Goal: Task Accomplishment & Management: Use online tool/utility

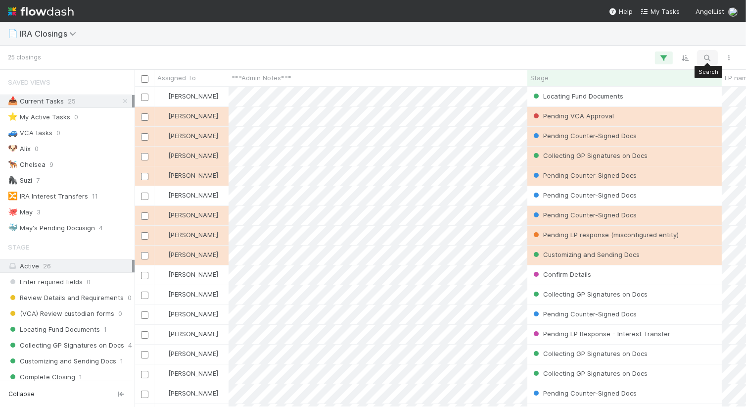
click at [701, 55] on button "button" at bounding box center [708, 57] width 18 height 13
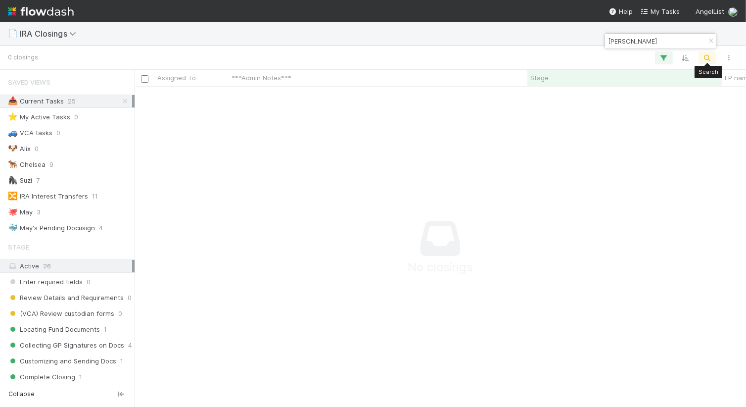
scroll to position [319, 611]
type input "[PERSON_NAME]"
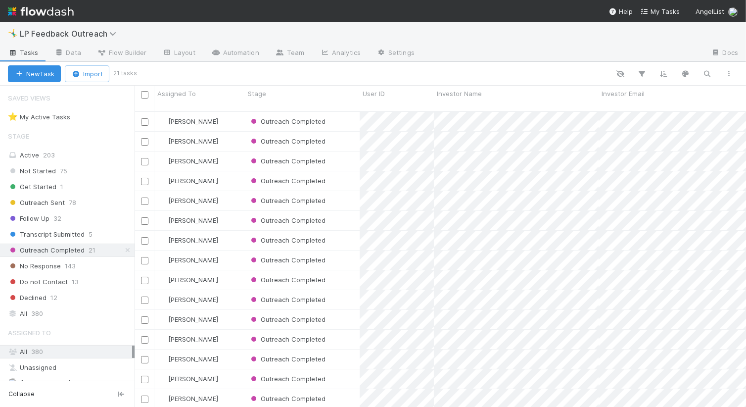
scroll to position [303, 611]
click at [74, 219] on div "Follow Up 32" at bounding box center [71, 218] width 127 height 12
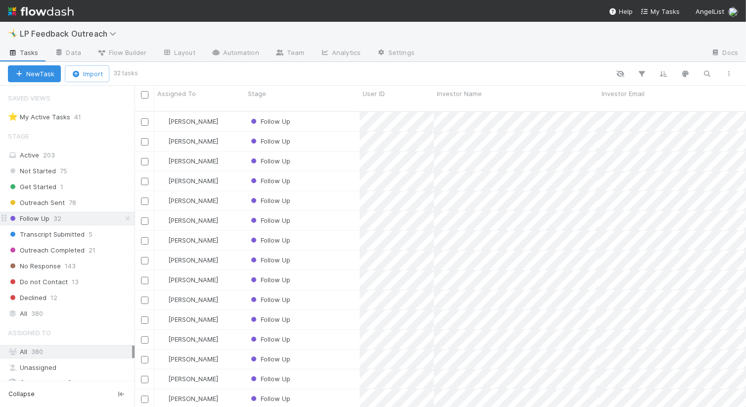
scroll to position [303, 611]
click at [331, 117] on div "Follow Up" at bounding box center [302, 121] width 115 height 19
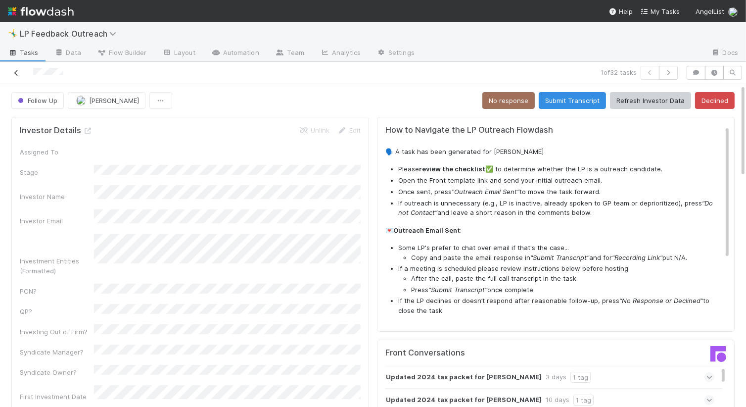
click at [17, 72] on icon at bounding box center [16, 73] width 10 height 6
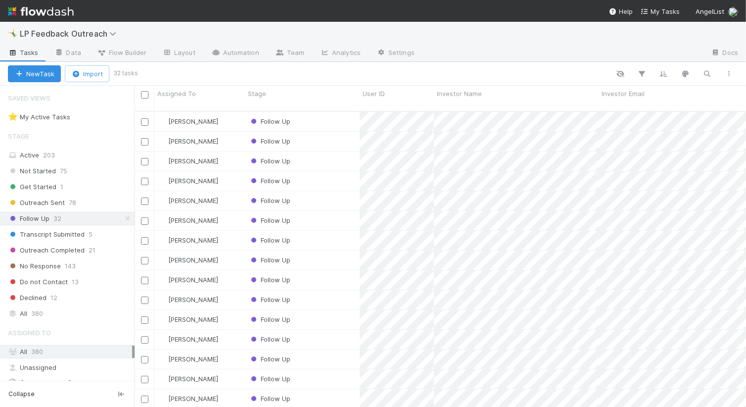
scroll to position [303, 611]
click at [60, 187] on span "1" at bounding box center [61, 187] width 3 height 12
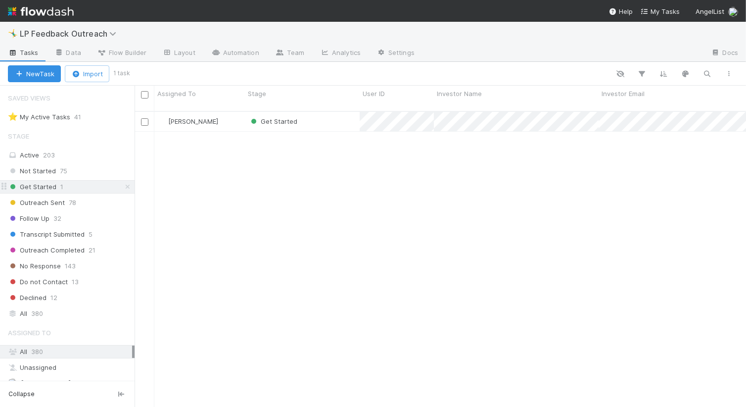
scroll to position [303, 611]
click at [67, 172] on div "Not Started 75" at bounding box center [71, 171] width 127 height 12
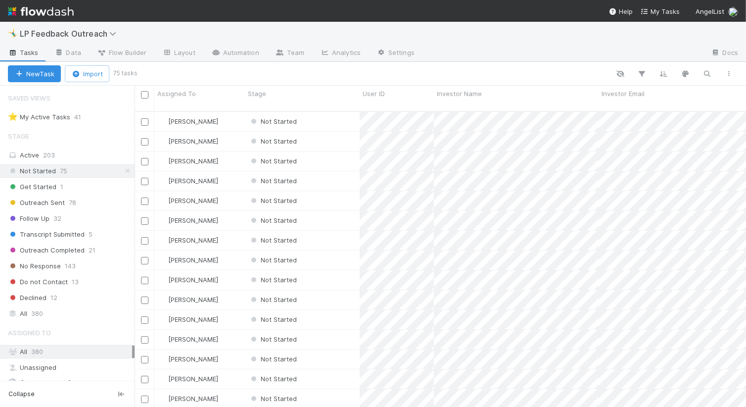
scroll to position [303, 611]
click at [713, 73] on button "button" at bounding box center [708, 73] width 18 height 13
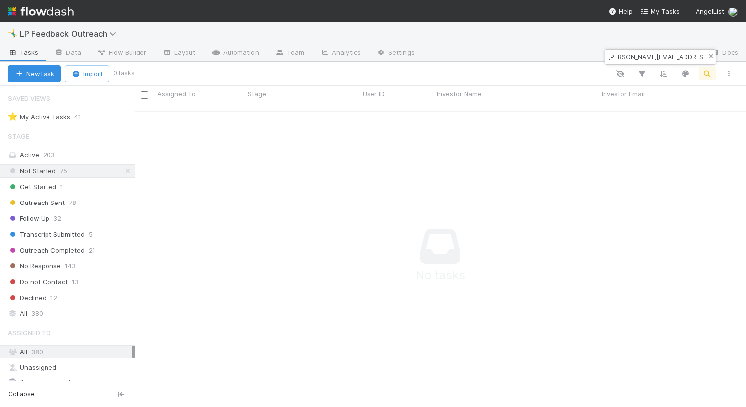
type input "kenser@gmail.com"
click at [714, 57] on icon "button" at bounding box center [711, 57] width 10 height 6
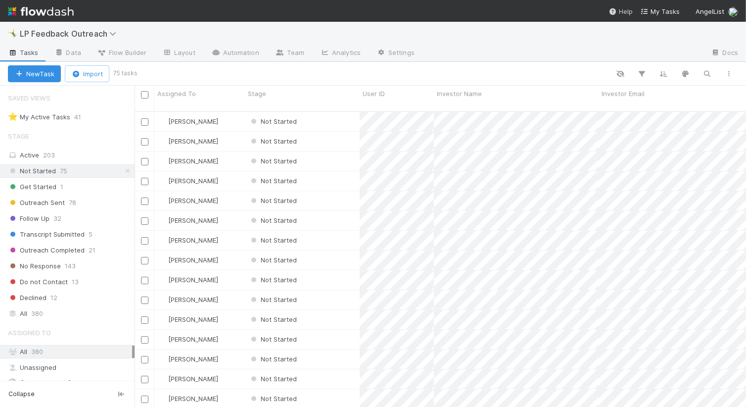
scroll to position [0, 0]
click at [66, 200] on div "Outreach Sent 78" at bounding box center [71, 202] width 127 height 12
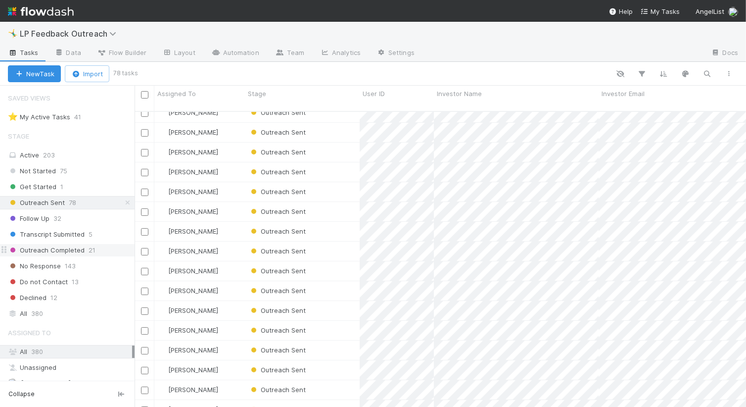
scroll to position [73, 0]
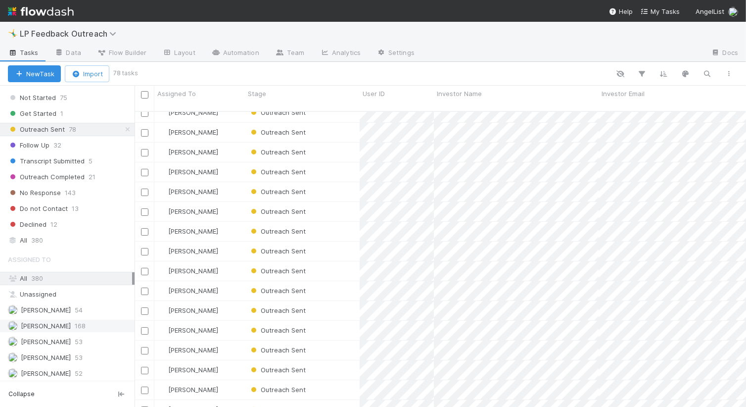
click at [53, 323] on span "Haley Young" at bounding box center [46, 326] width 50 height 8
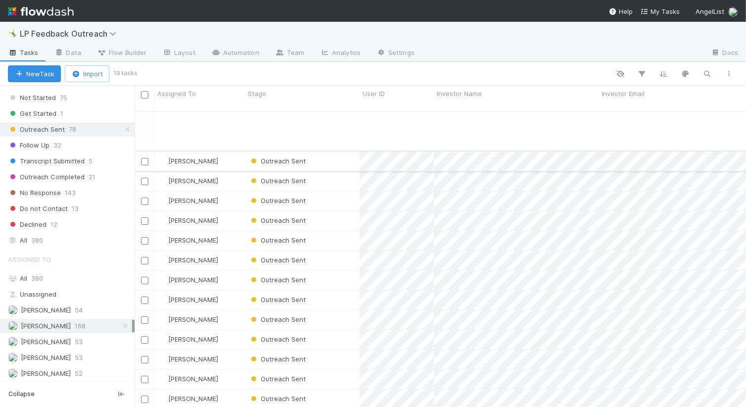
scroll to position [72, 0]
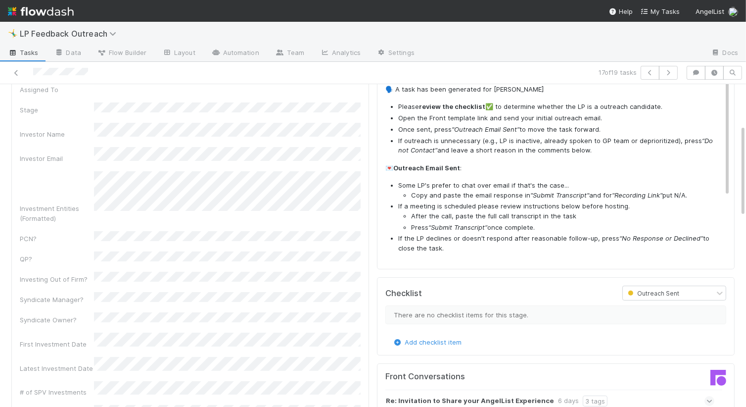
scroll to position [264, 0]
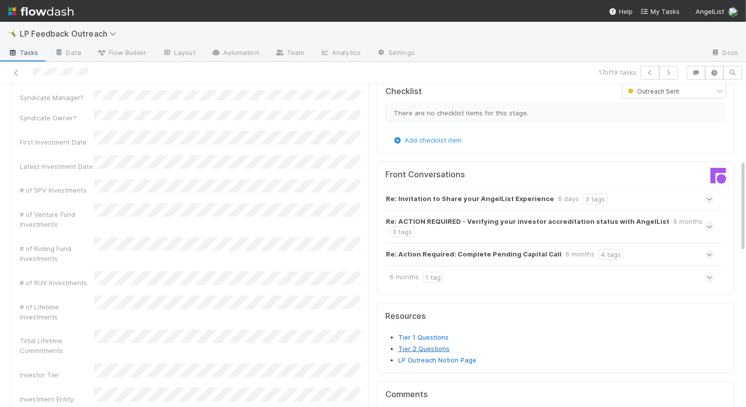
click at [430, 344] on link "Tier 2 Questions" at bounding box center [423, 348] width 51 height 8
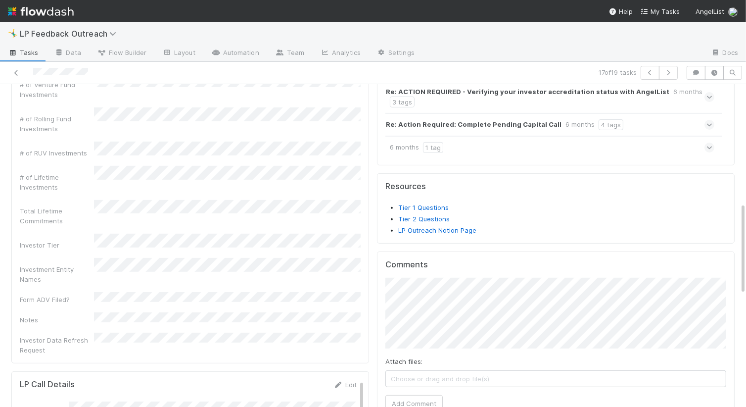
scroll to position [470, 0]
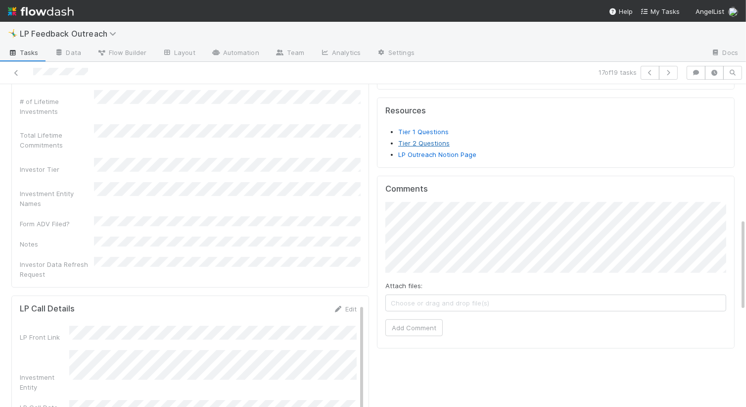
click at [424, 139] on link "Tier 2 Questions" at bounding box center [423, 143] width 51 height 8
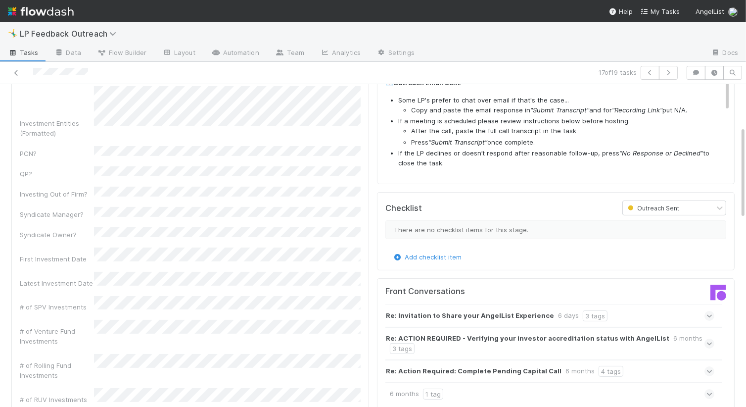
scroll to position [0, 0]
